Goal: Task Accomplishment & Management: Manage account settings

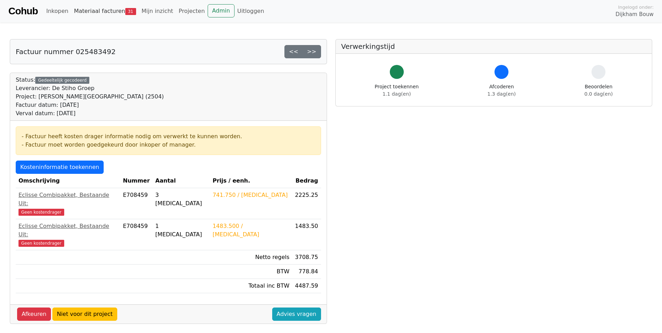
click at [89, 11] on link "Materiaal facturen 31" at bounding box center [105, 11] width 68 height 14
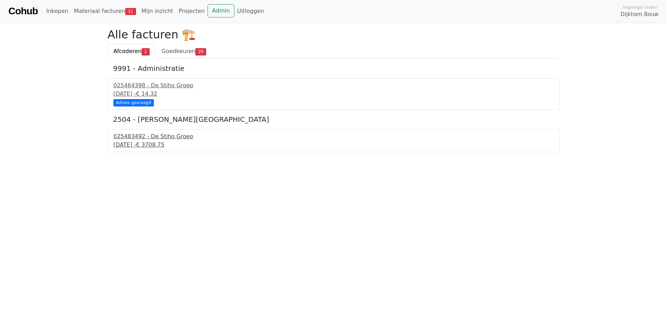
click at [136, 142] on div "30 september 2025 - € 3708.75" at bounding box center [333, 145] width 440 height 8
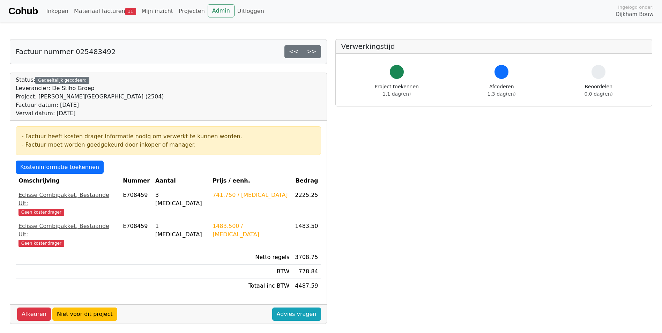
click at [46, 209] on span "Geen kostendrager" at bounding box center [41, 212] width 46 height 7
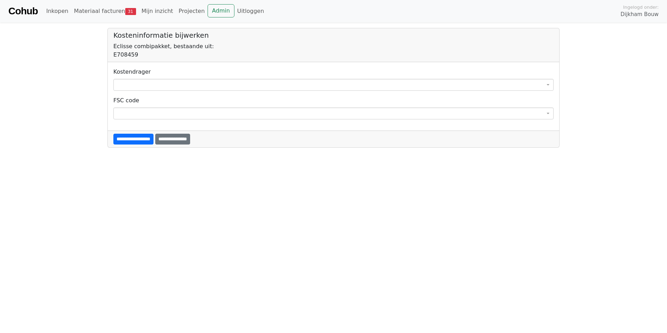
click at [126, 82] on span at bounding box center [333, 85] width 440 height 12
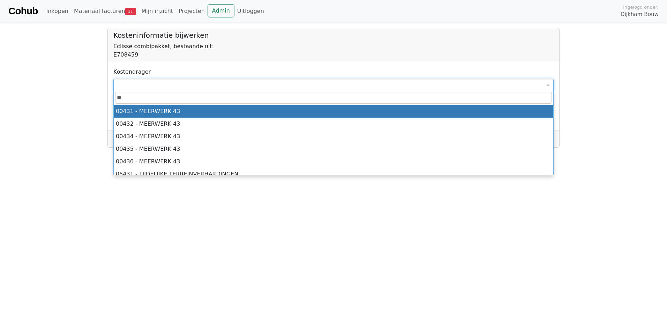
type input "*"
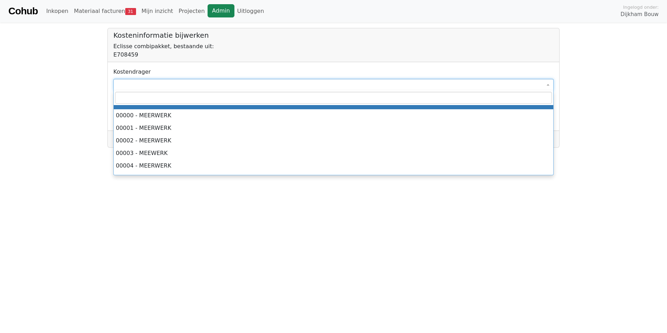
click at [212, 8] on link "Admin" at bounding box center [221, 10] width 27 height 13
